Goal: Information Seeking & Learning: Understand process/instructions

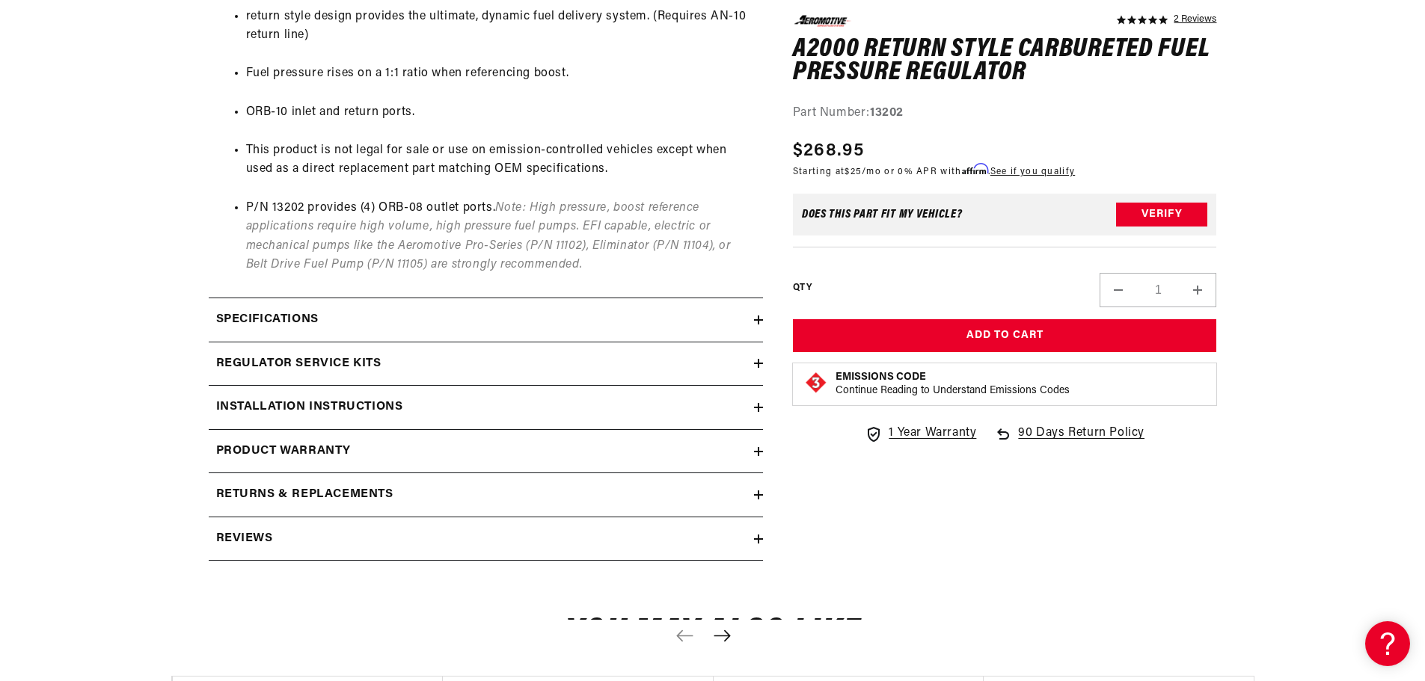
scroll to position [972, 0]
click at [495, 307] on summary "Specifications" at bounding box center [486, 319] width 554 height 43
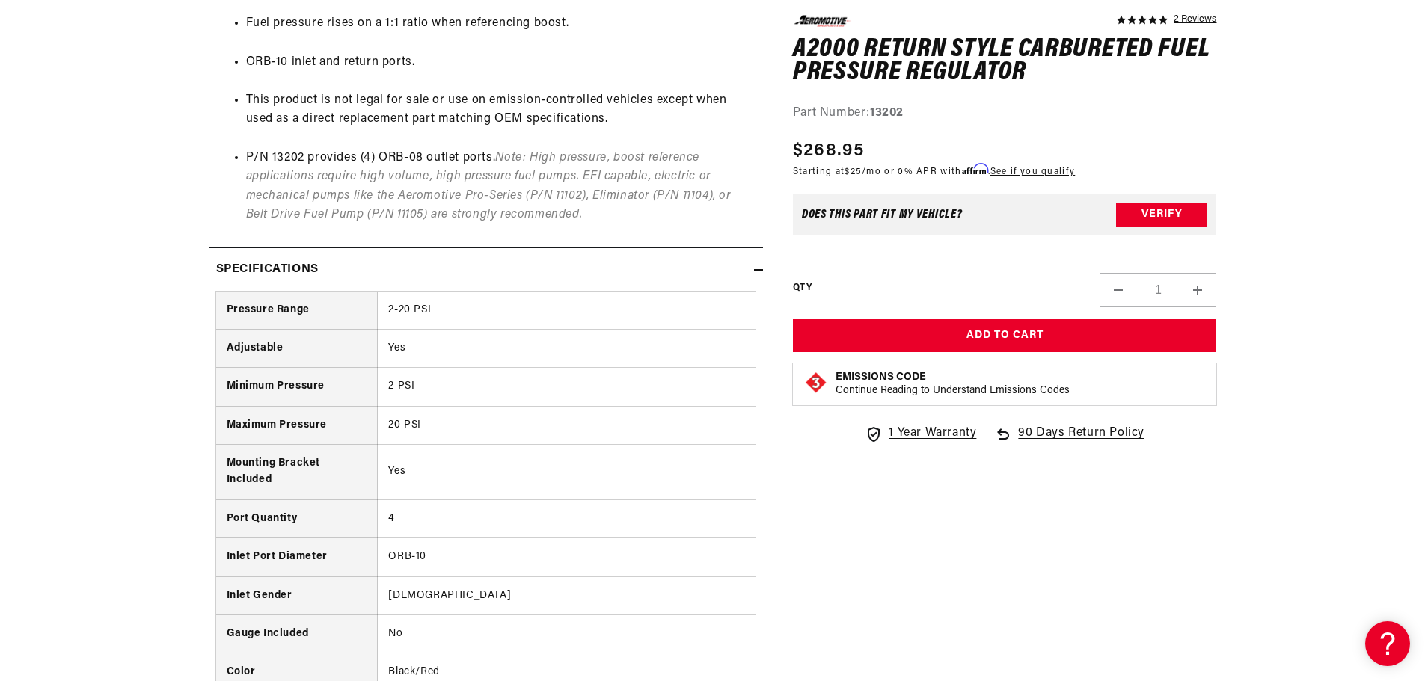
scroll to position [1047, 0]
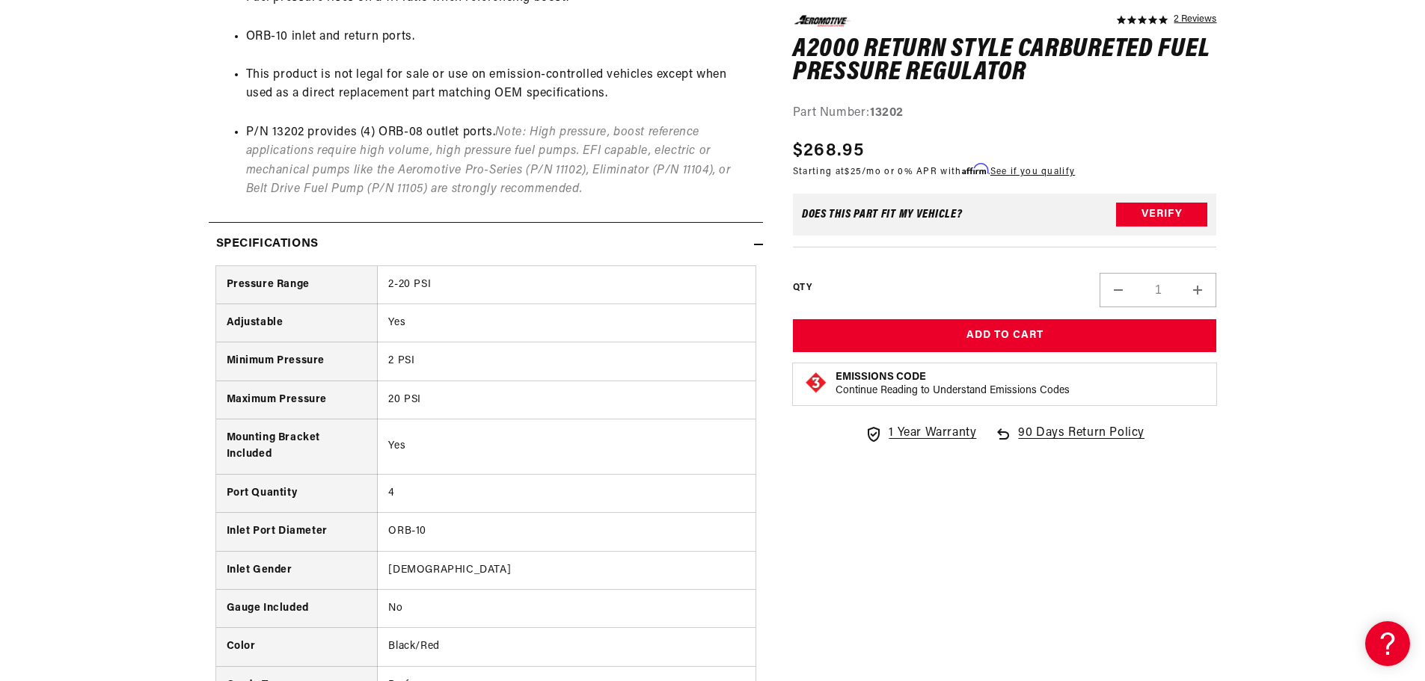
click at [411, 529] on td "ORB-10" at bounding box center [567, 532] width 378 height 38
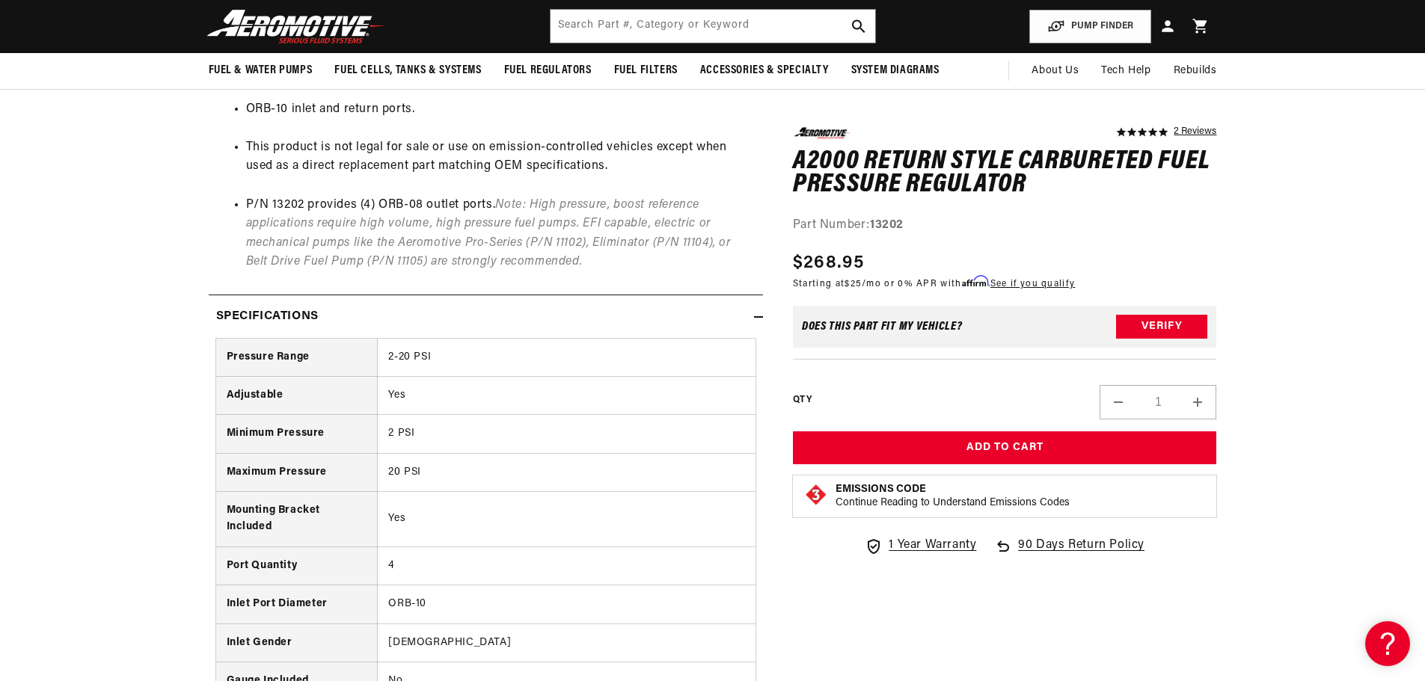
scroll to position [972, 0]
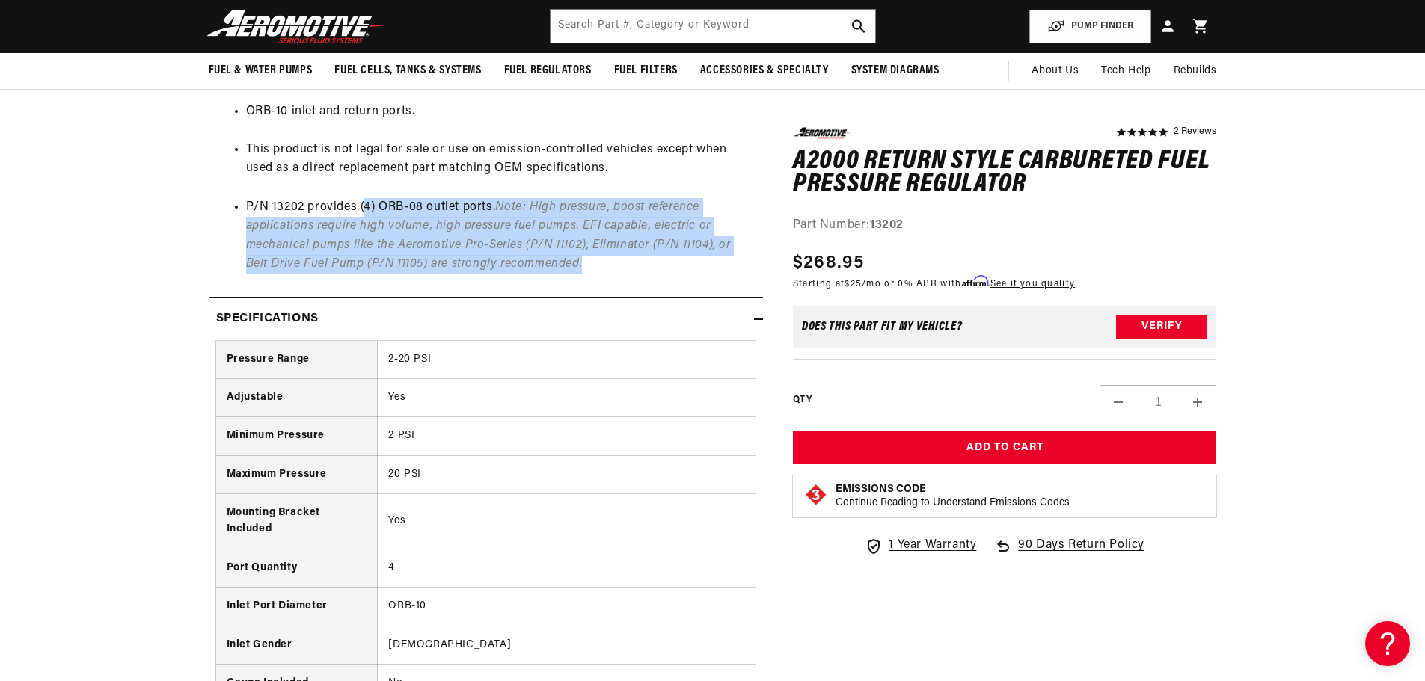
drag, startPoint x: 364, startPoint y: 206, endPoint x: 616, endPoint y: 273, distance: 260.9
click at [624, 274] on div "Product Info P/N 13202: A2000 return style Regulator Dynamic flow and rock stea…" at bounding box center [486, 38] width 554 height 519
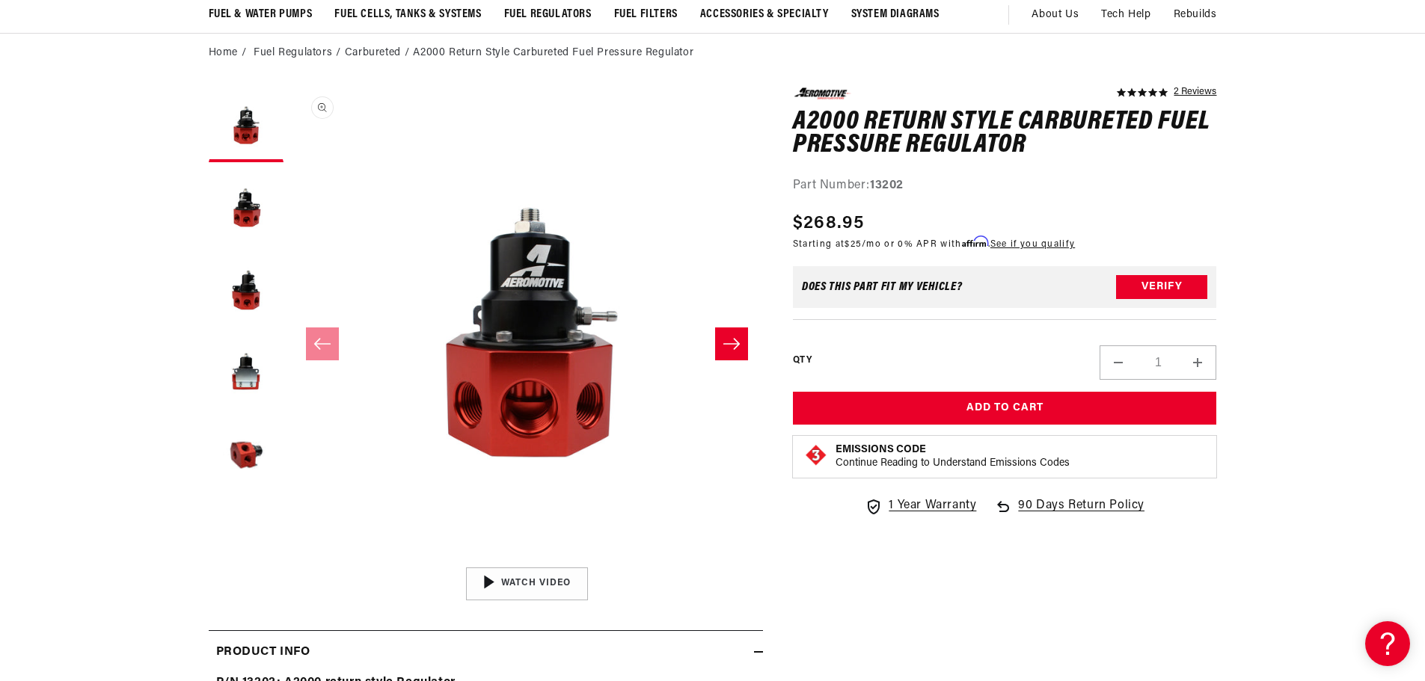
scroll to position [0, 0]
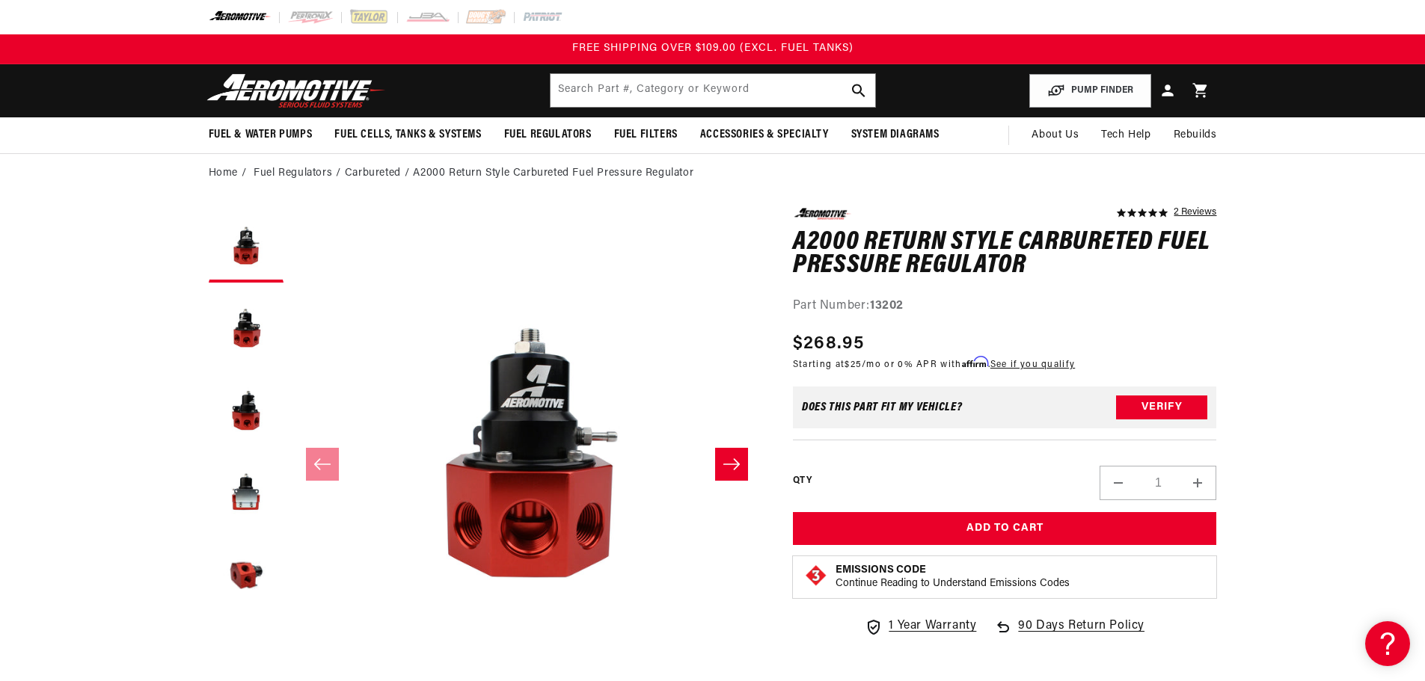
click at [298, 173] on li "Fuel Regulators" at bounding box center [299, 173] width 91 height 16
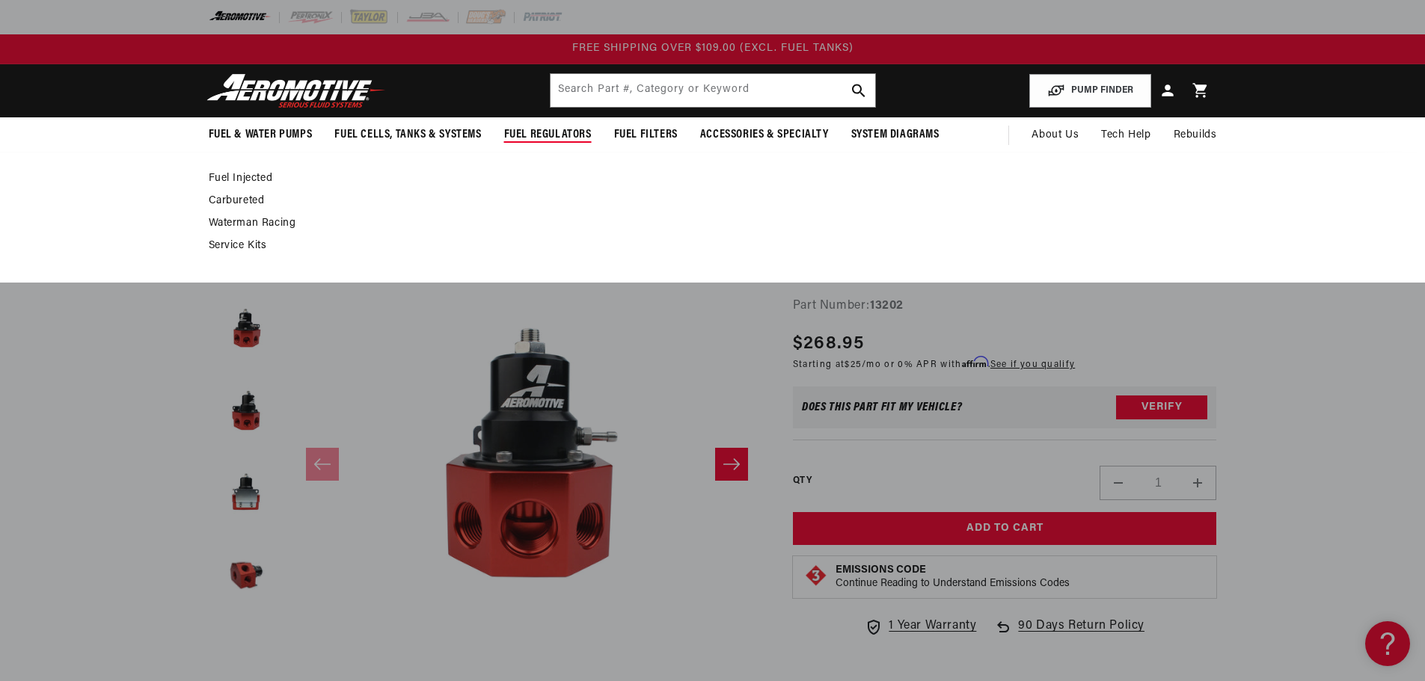
click at [254, 176] on link "Fuel Injected" at bounding box center [705, 178] width 993 height 13
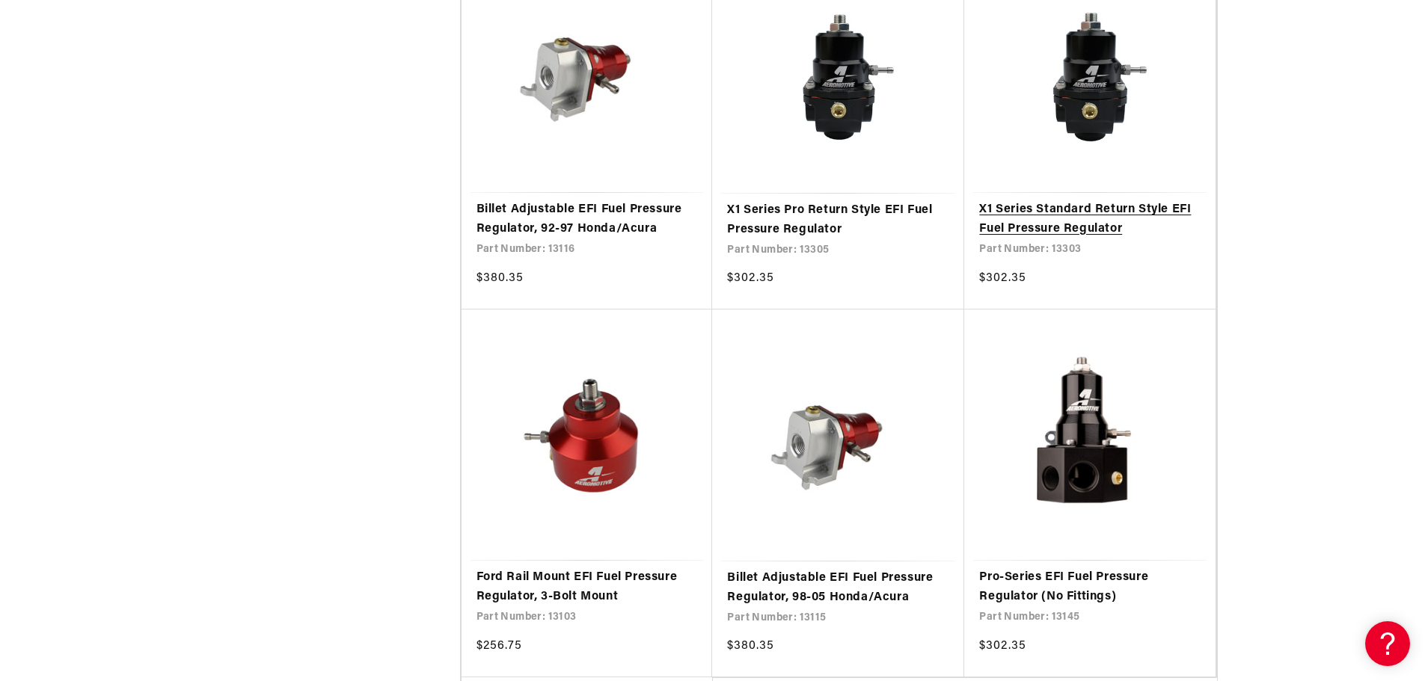
scroll to position [3066, 0]
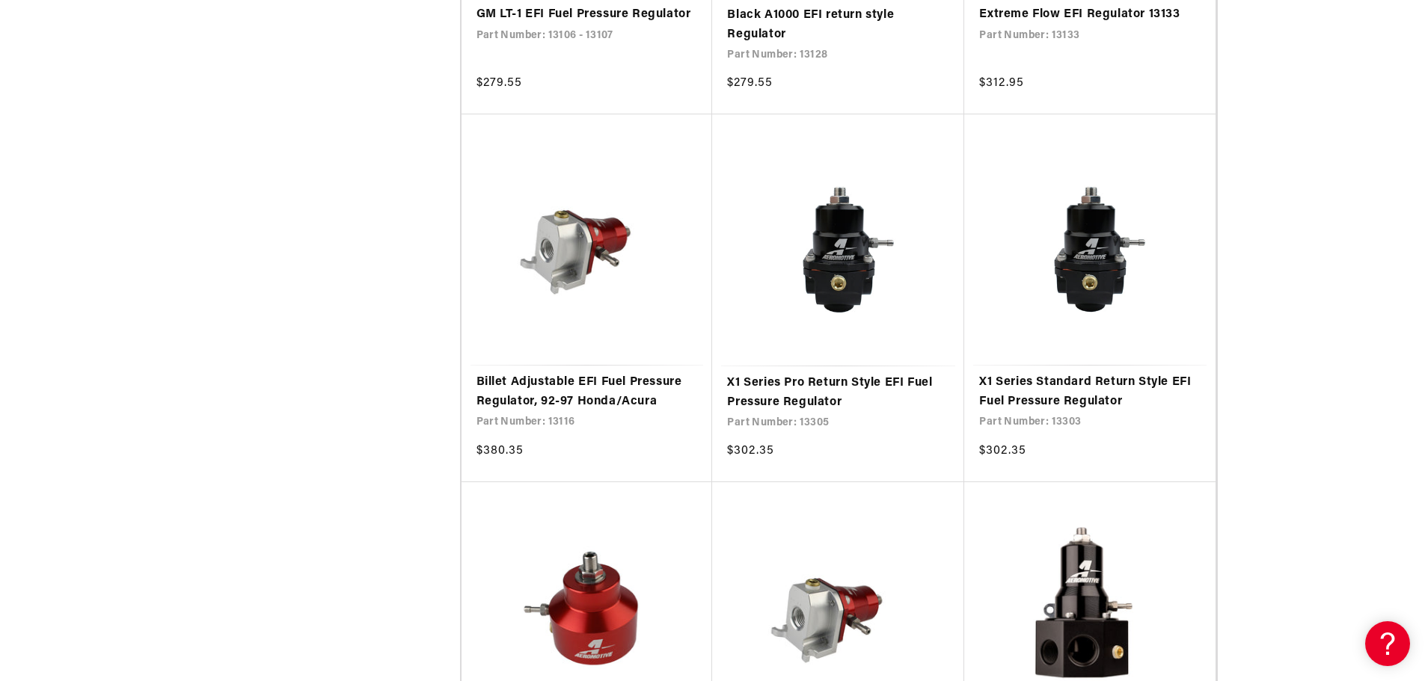
scroll to position [2617, 0]
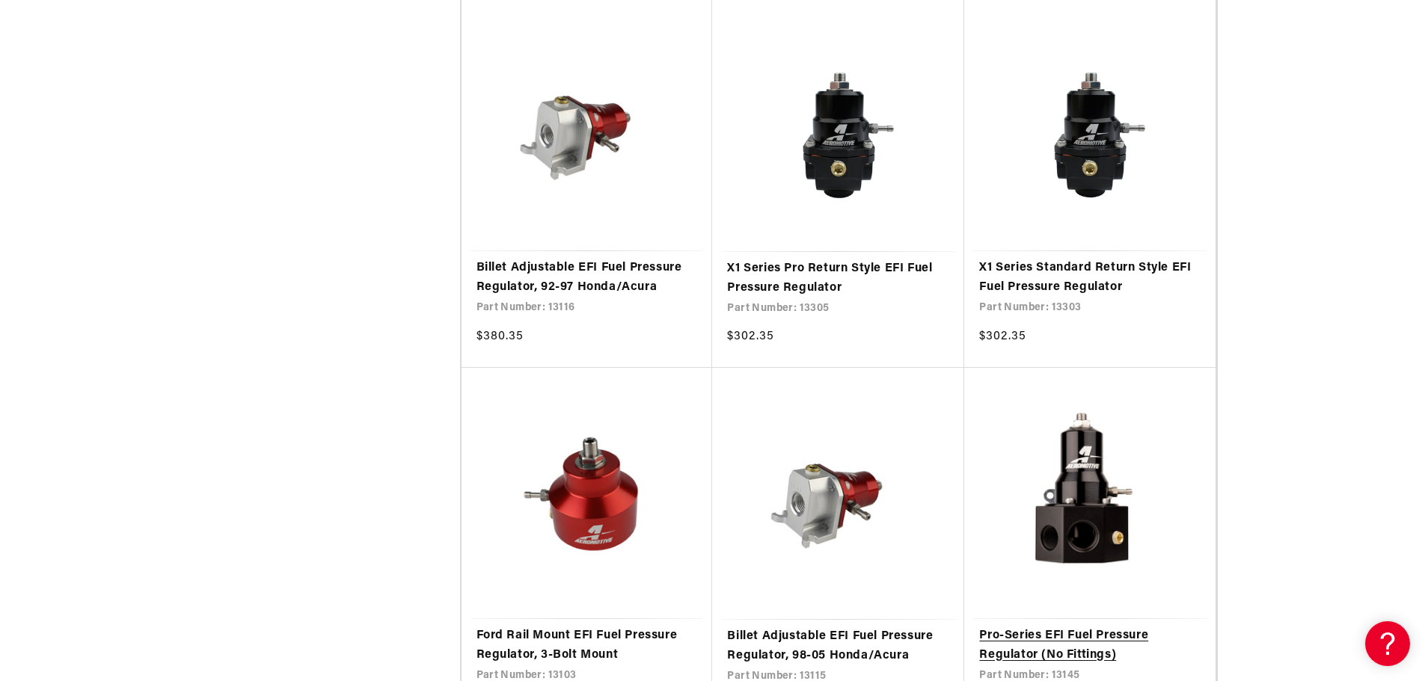
click at [1084, 627] on link "Pro-Series EFI Fuel Pressure Regulator (No Fittings)" at bounding box center [1089, 646] width 221 height 38
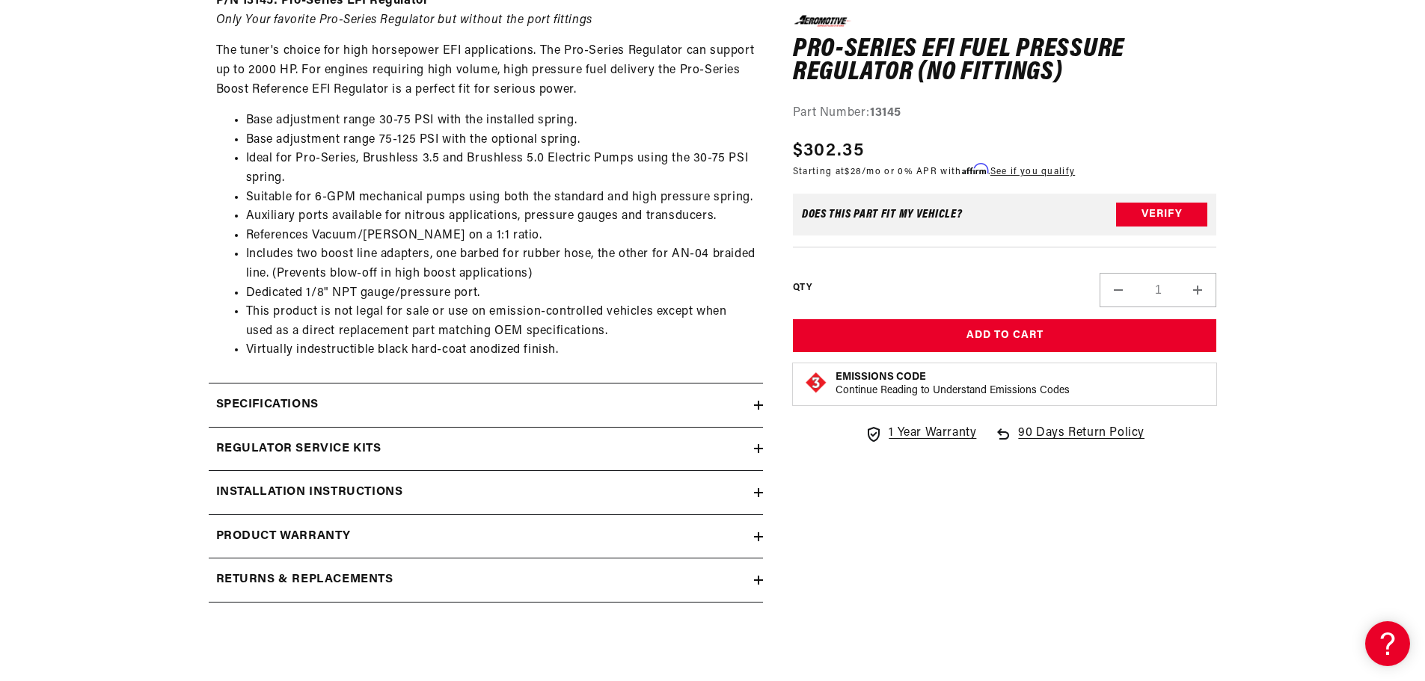
scroll to position [823, 0]
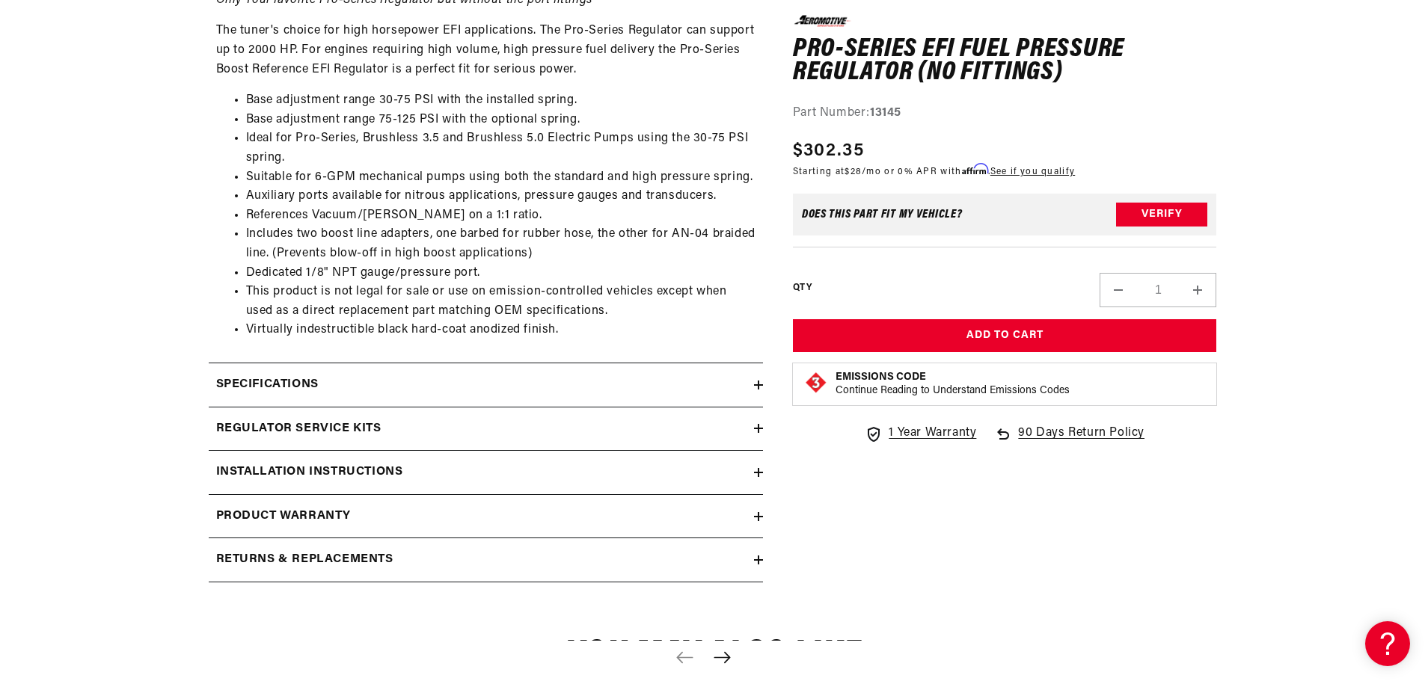
click at [745, 385] on div "Specifications" at bounding box center [481, 384] width 545 height 19
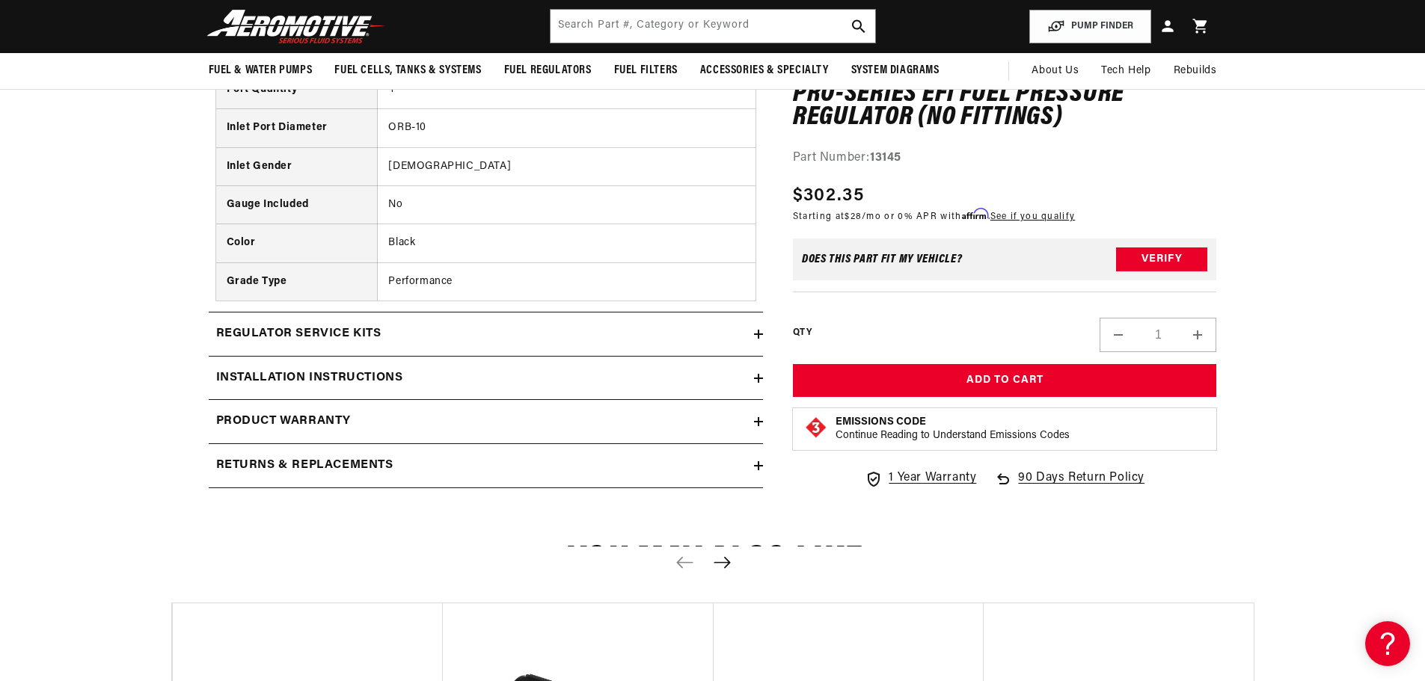
scroll to position [1122, 0]
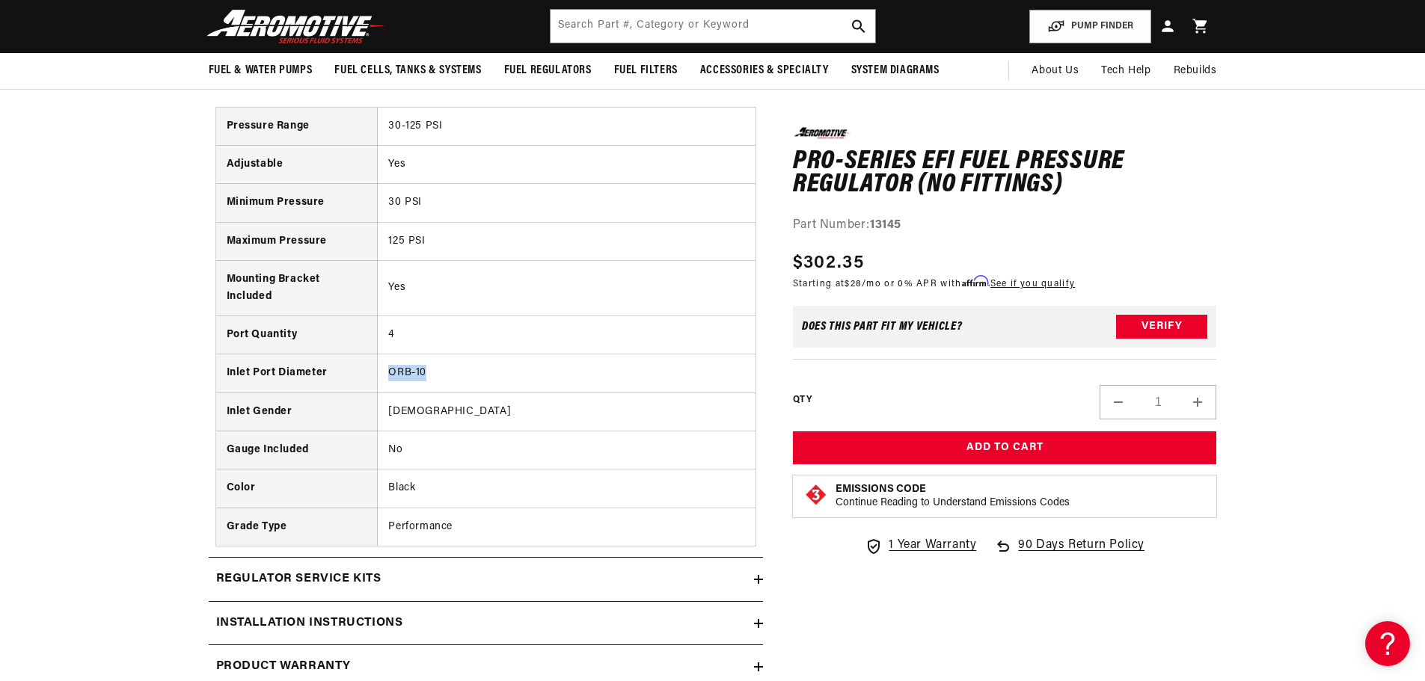
drag, startPoint x: 446, startPoint y: 372, endPoint x: 369, endPoint y: 374, distance: 76.3
click at [369, 374] on tr "Inlet Port Diameter ORB-10" at bounding box center [485, 373] width 539 height 38
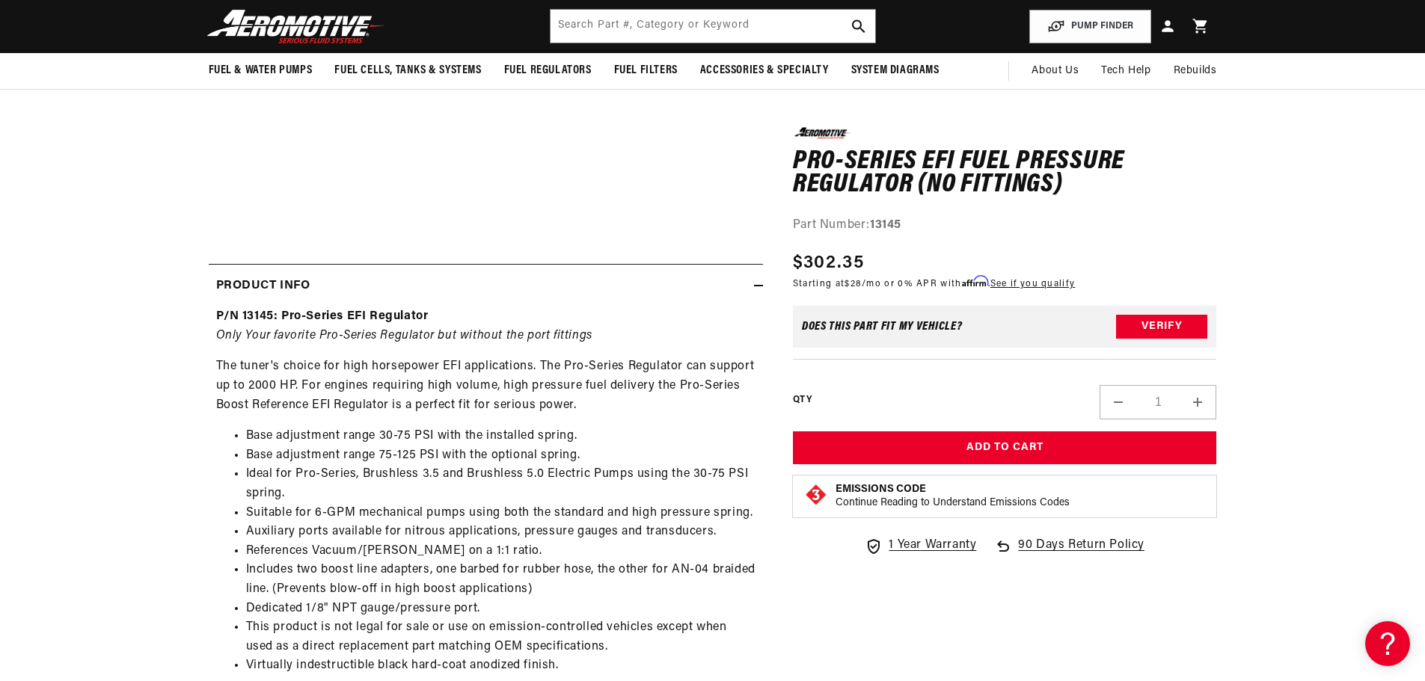
scroll to position [449, 0]
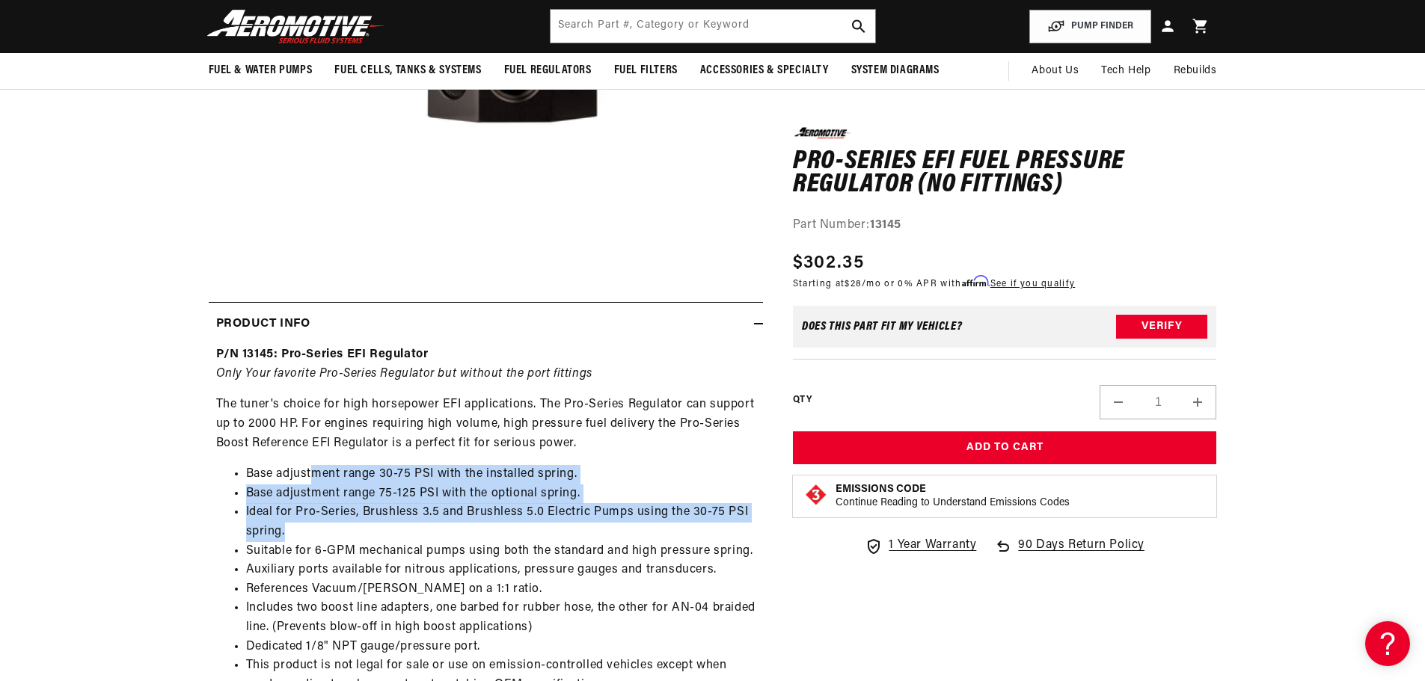
drag, startPoint x: 339, startPoint y: 473, endPoint x: 529, endPoint y: 539, distance: 202.0
click at [529, 539] on ul "Base adjustment range 30-75 PSI with the installed spring. Base adjustment rang…" at bounding box center [485, 589] width 539 height 249
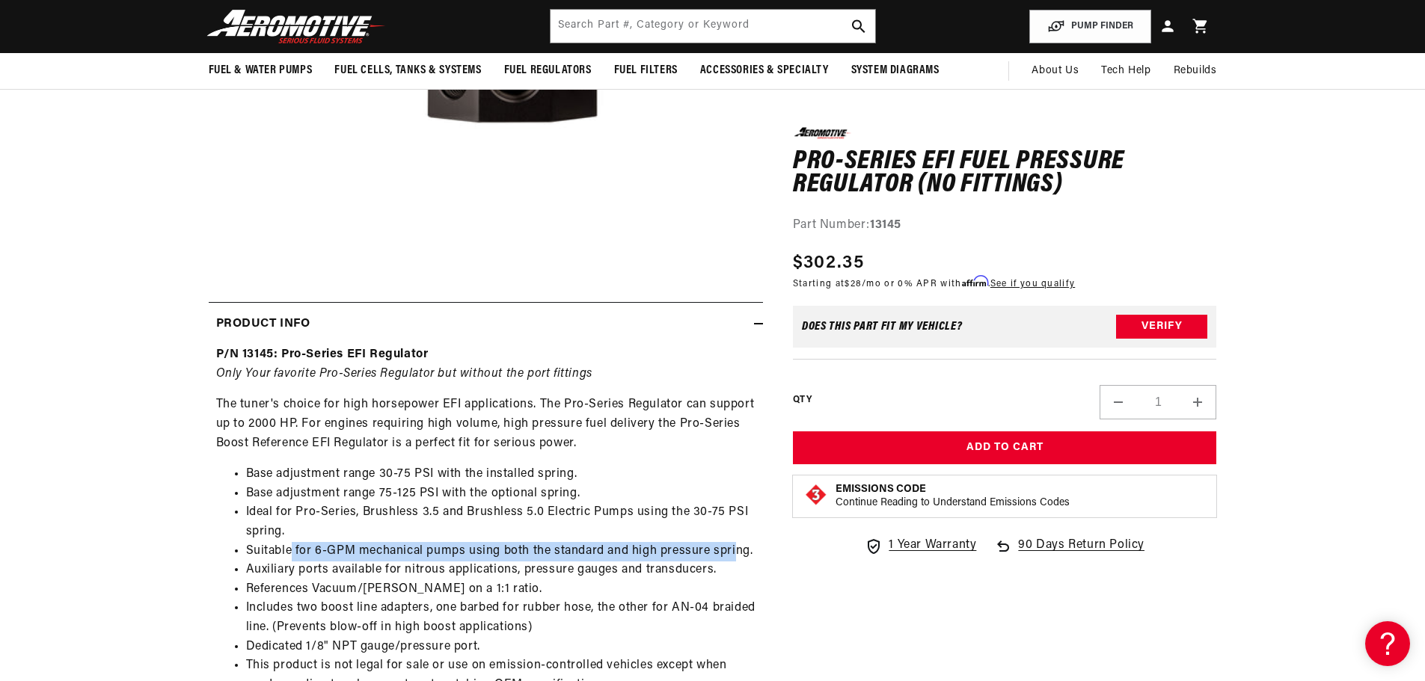
drag, startPoint x: 294, startPoint y: 553, endPoint x: 509, endPoint y: 589, distance: 218.5
click at [732, 550] on li "Suitable for 6-GPM mechanical pumps using both the standard and high pressure s…" at bounding box center [500, 551] width 509 height 19
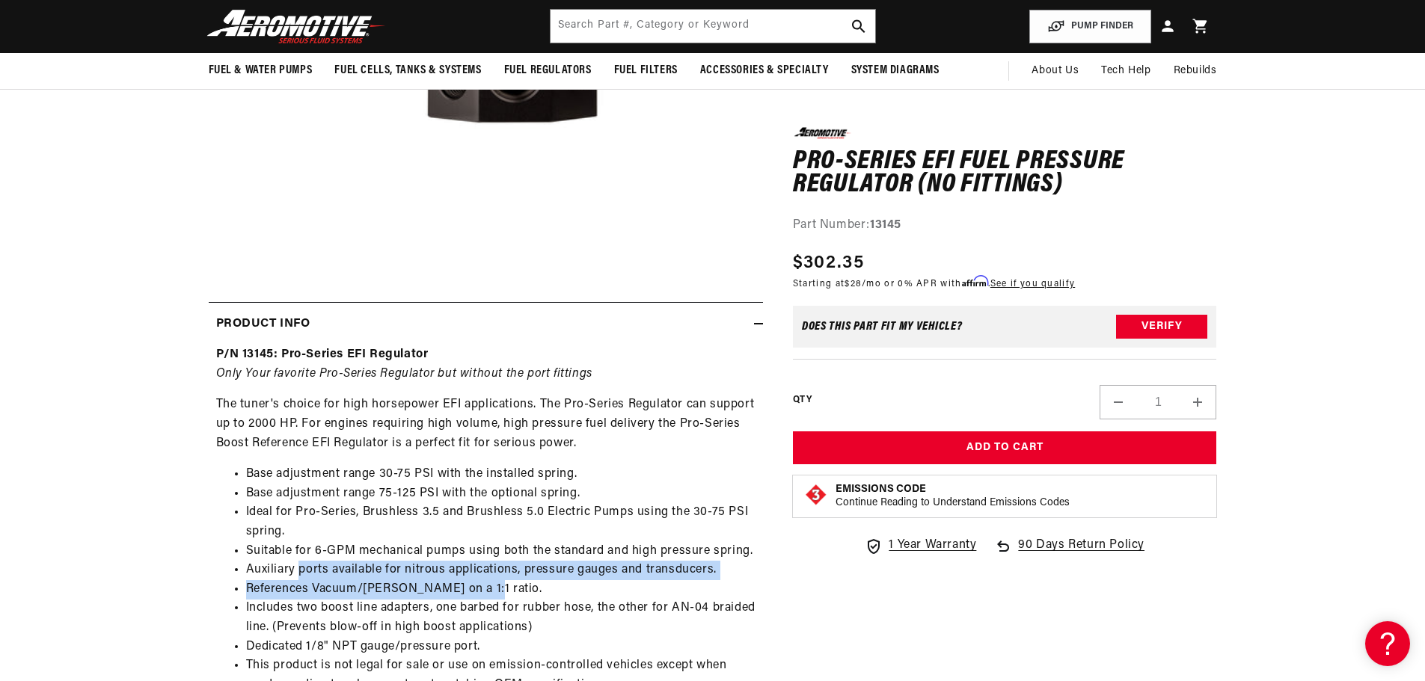
drag, startPoint x: 301, startPoint y: 567, endPoint x: 502, endPoint y: 584, distance: 201.2
click at [502, 584] on ul "Base adjustment range 30-75 PSI with the installed spring. Base adjustment rang…" at bounding box center [485, 589] width 539 height 249
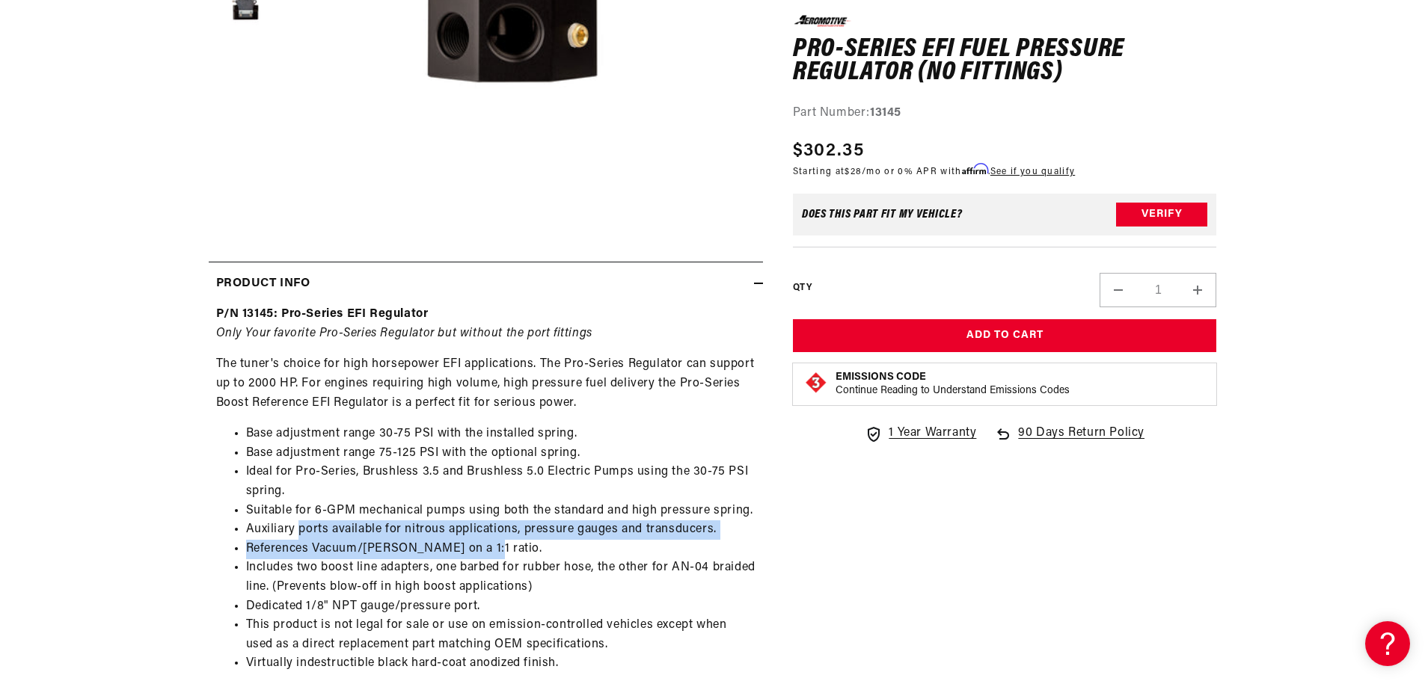
scroll to position [598, 0]
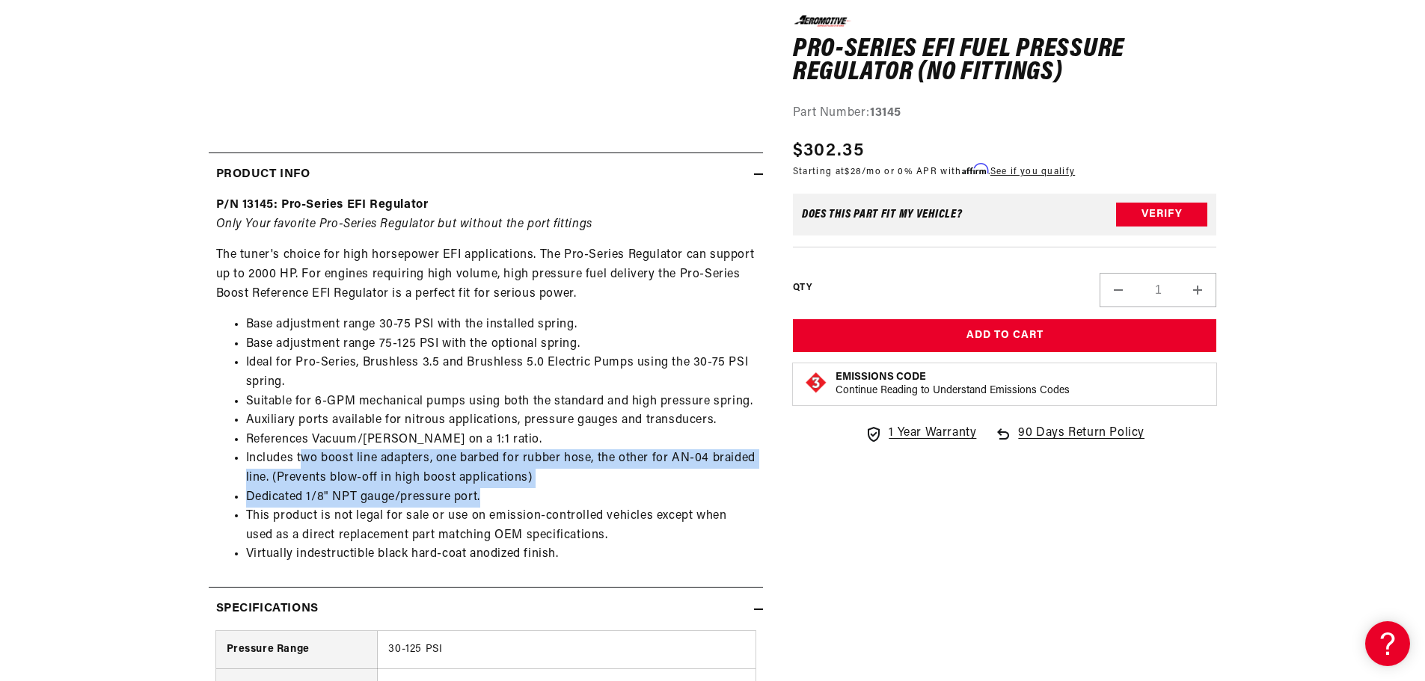
drag, startPoint x: 302, startPoint y: 464, endPoint x: 522, endPoint y: 500, distance: 222.8
click at [522, 500] on ul "Base adjustment range 30-75 PSI with the installed spring. Base adjustment rang…" at bounding box center [485, 440] width 539 height 249
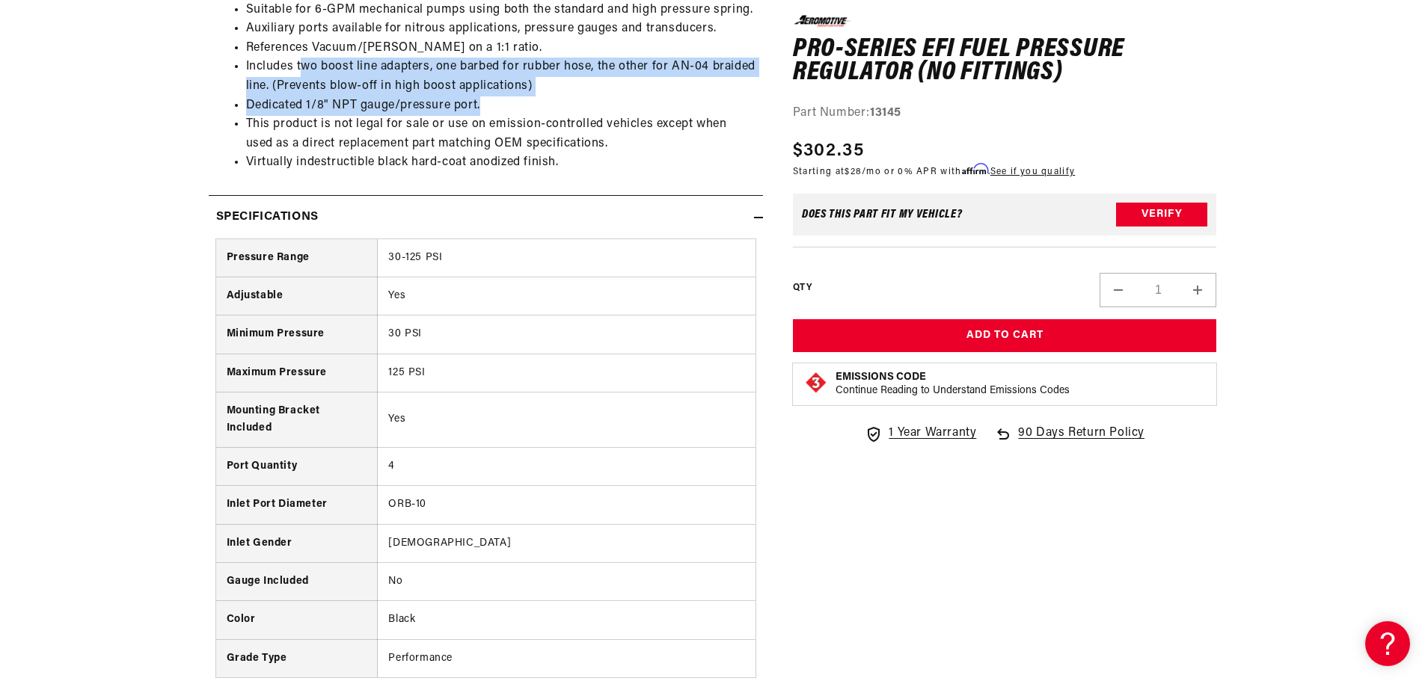
scroll to position [1047, 0]
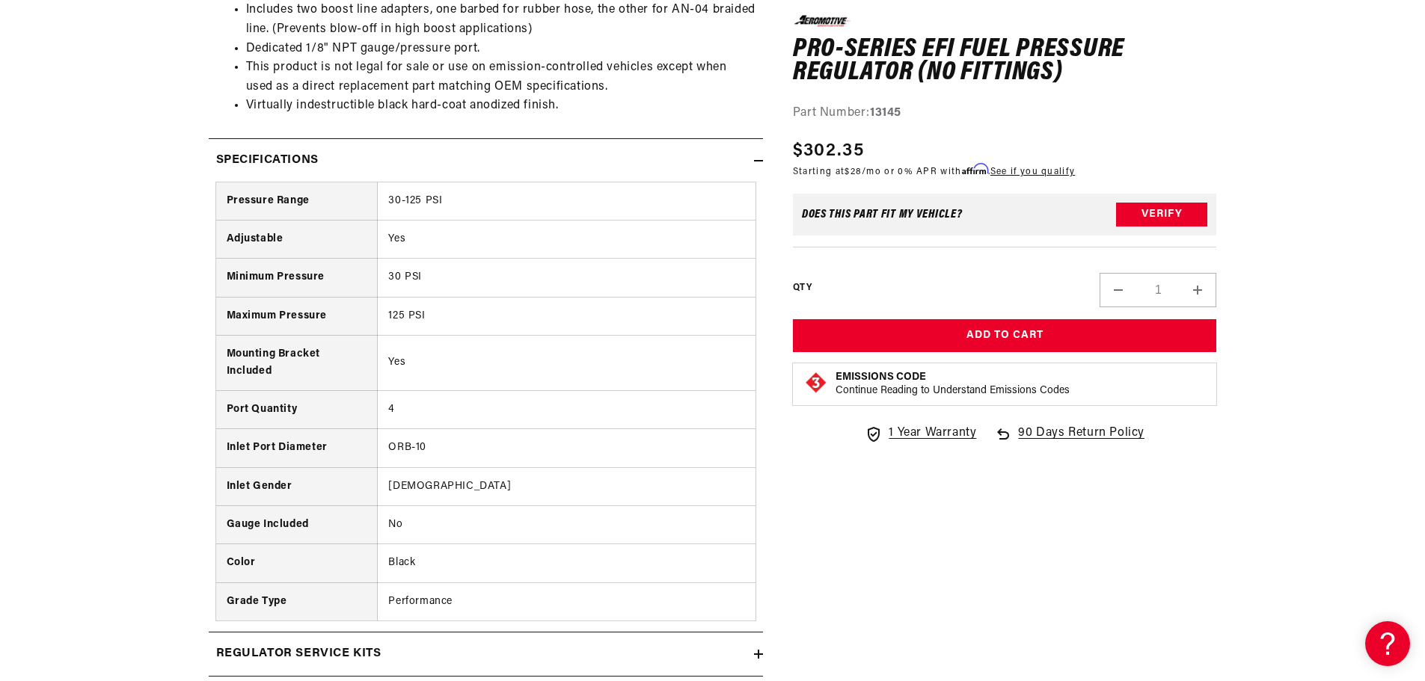
click at [443, 443] on td "ORB-10" at bounding box center [567, 448] width 378 height 38
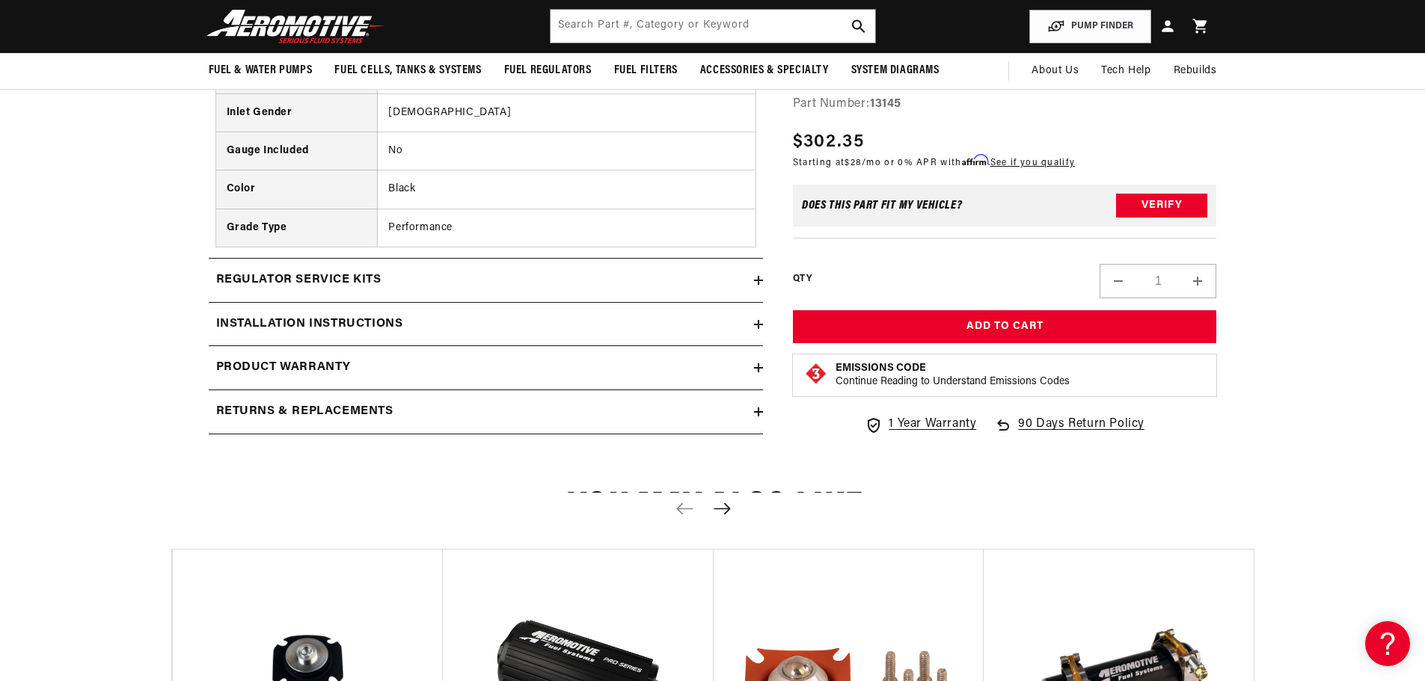
scroll to position [1346, 0]
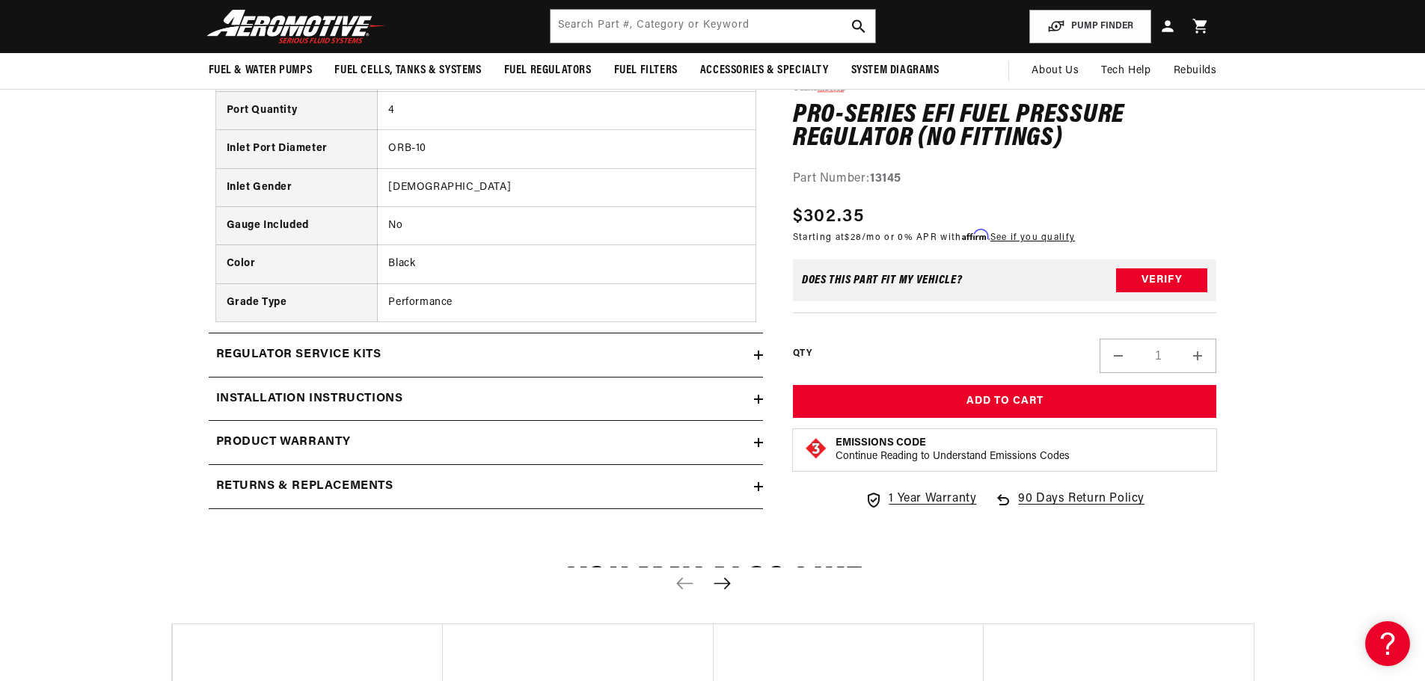
click at [355, 400] on h2 "Installation Instructions" at bounding box center [309, 399] width 187 height 19
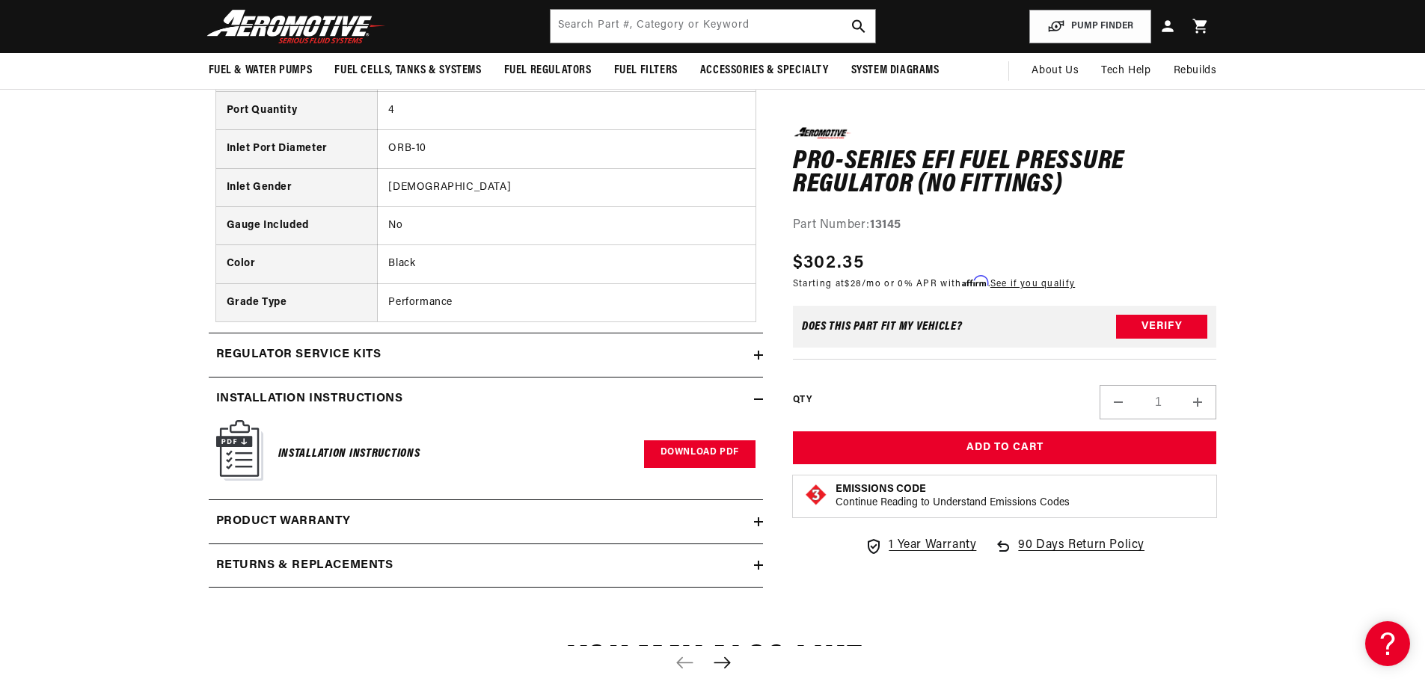
click at [697, 453] on link "Download PDF" at bounding box center [699, 454] width 111 height 28
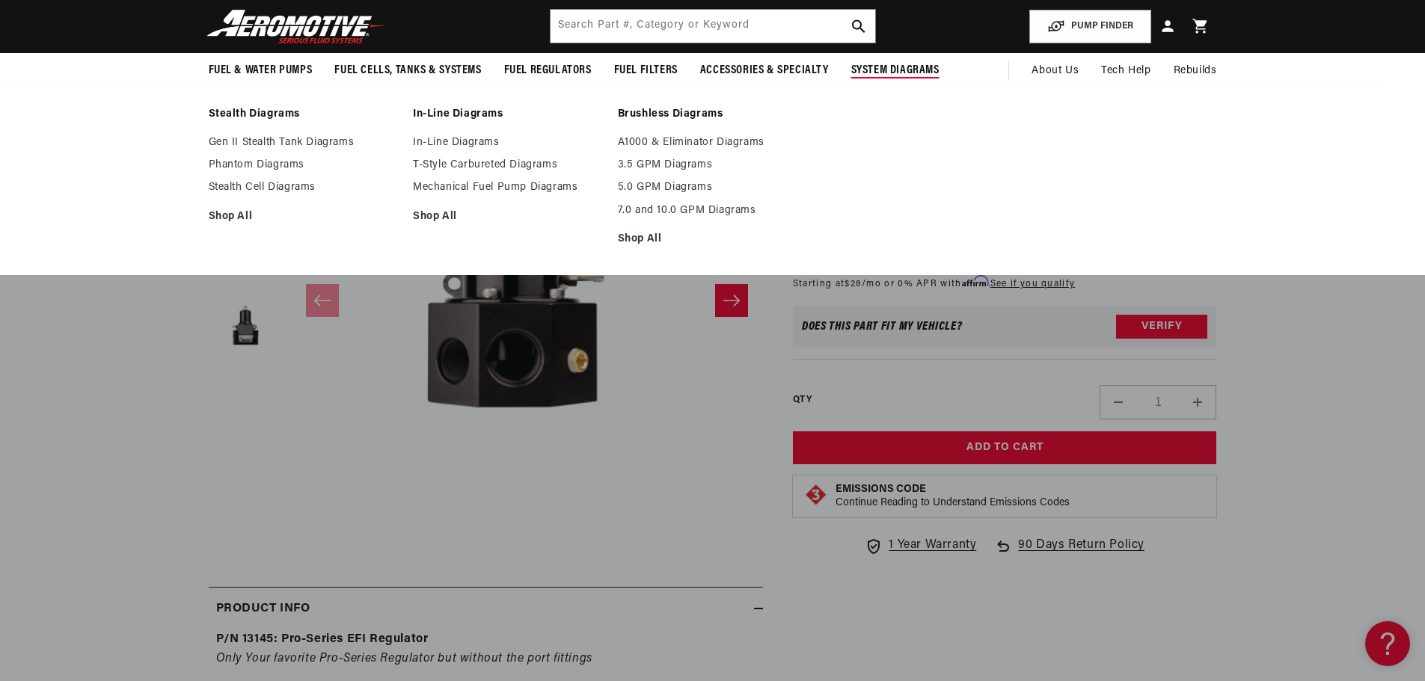
scroll to position [150, 0]
